Goal: Information Seeking & Learning: Learn about a topic

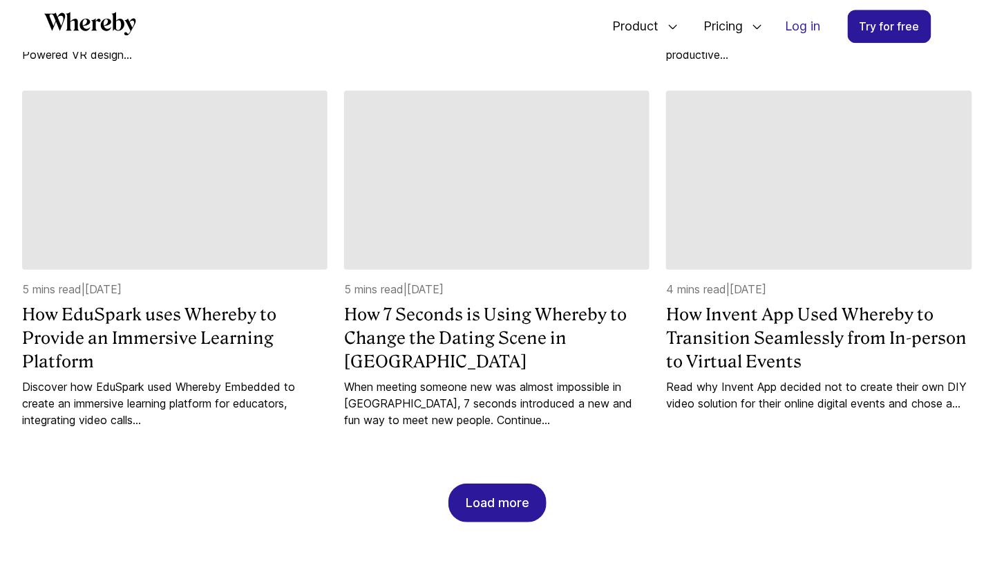
scroll to position [1255, 0]
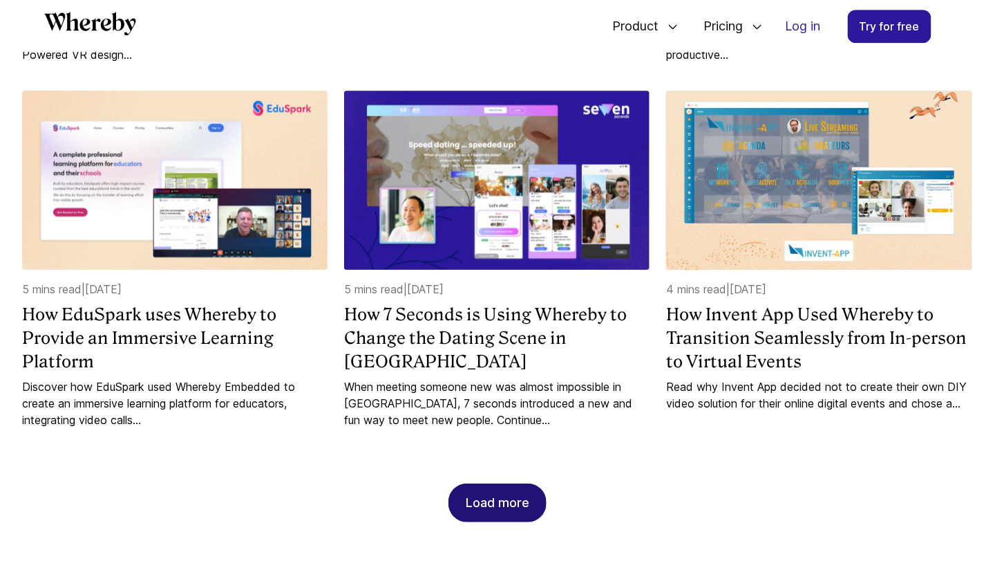
click at [498, 484] on div "Load more" at bounding box center [498, 502] width 64 height 37
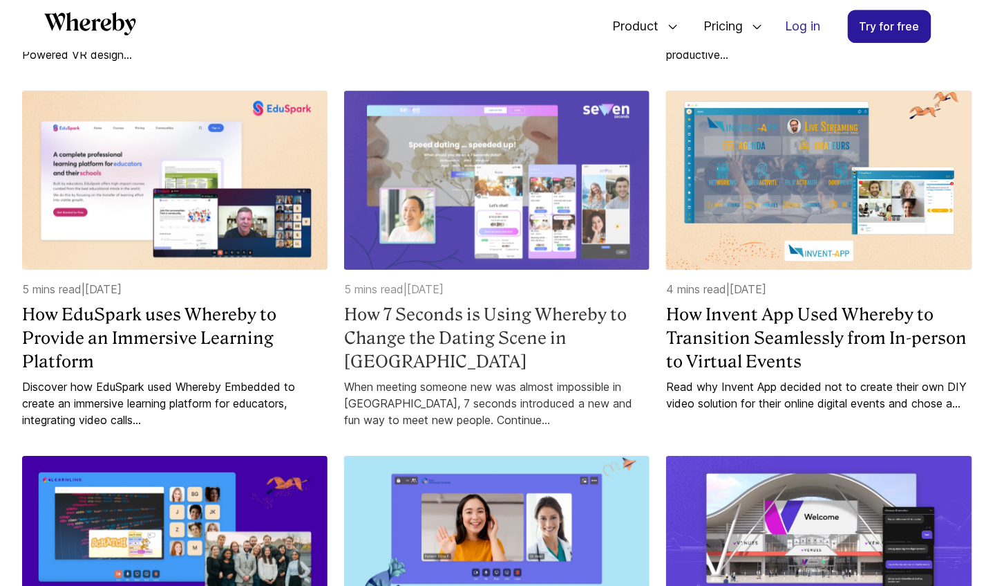
click at [541, 248] on img at bounding box center [497, 180] width 306 height 179
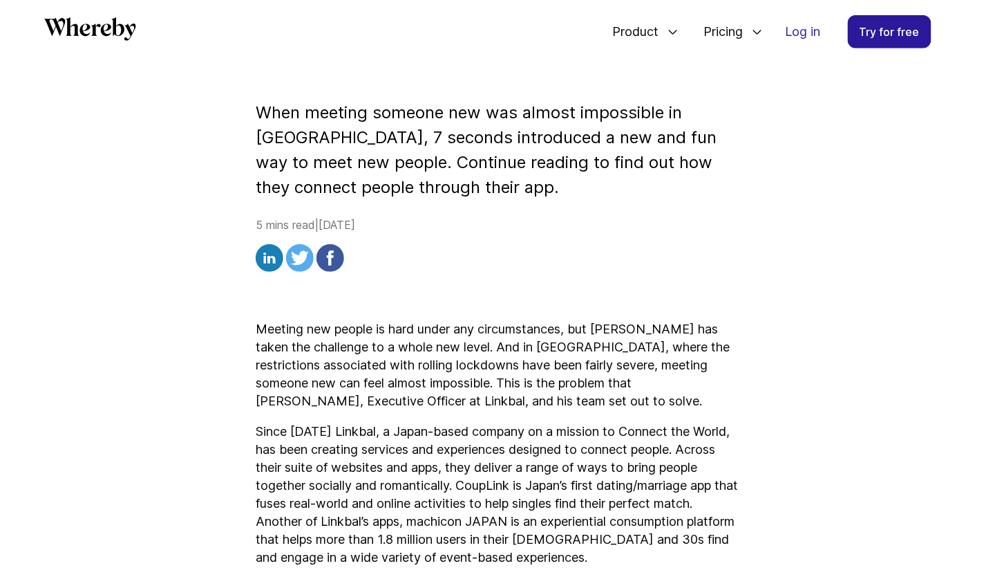
scroll to position [386, 0]
click at [492, 320] on p "Meeting new people is hard under any circumstances, but [PERSON_NAME] has taken…" at bounding box center [498, 365] width 484 height 90
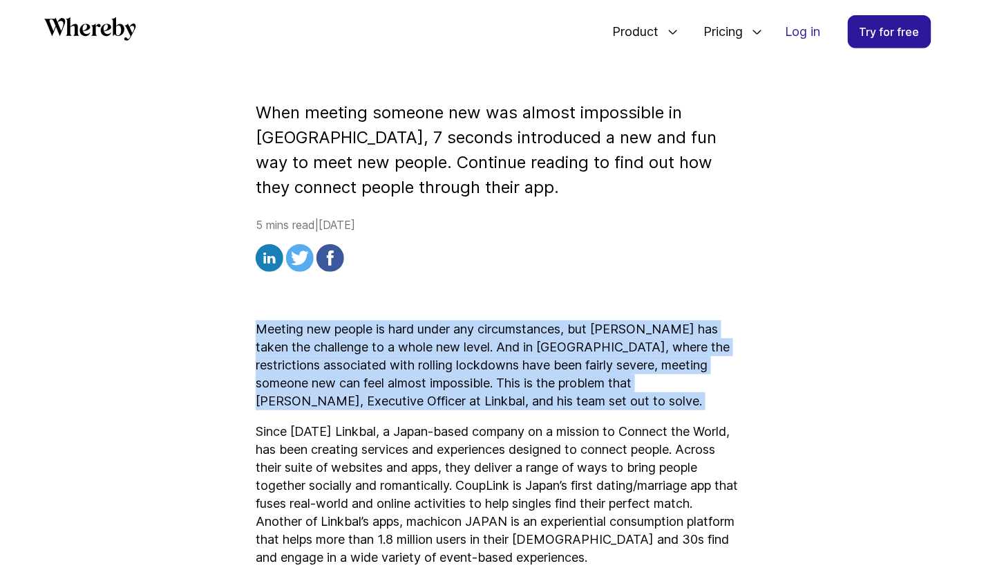
click at [492, 320] on p "Meeting new people is hard under any circumstances, but [PERSON_NAME] has taken…" at bounding box center [498, 365] width 484 height 90
